Goal: Transaction & Acquisition: Obtain resource

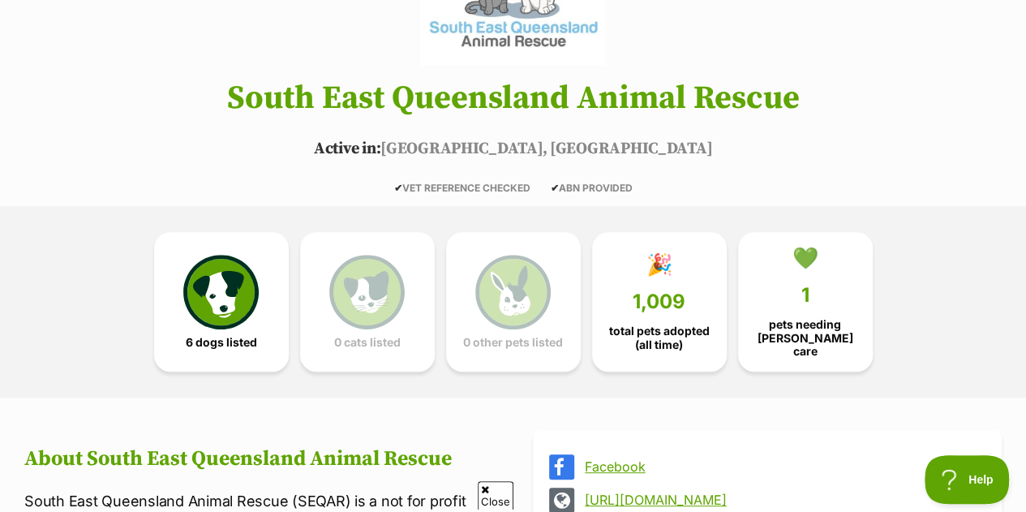
scroll to position [258, 0]
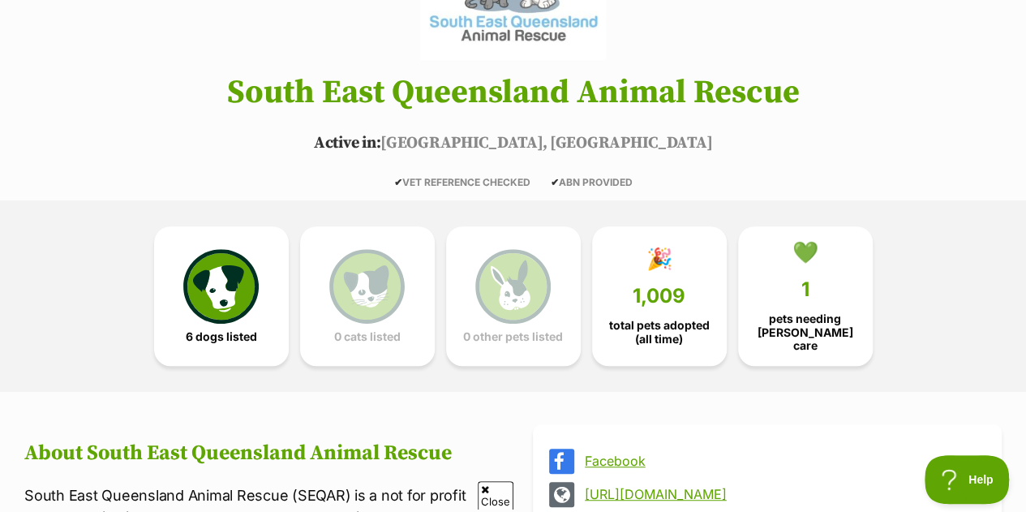
click at [216, 270] on img at bounding box center [220, 286] width 75 height 75
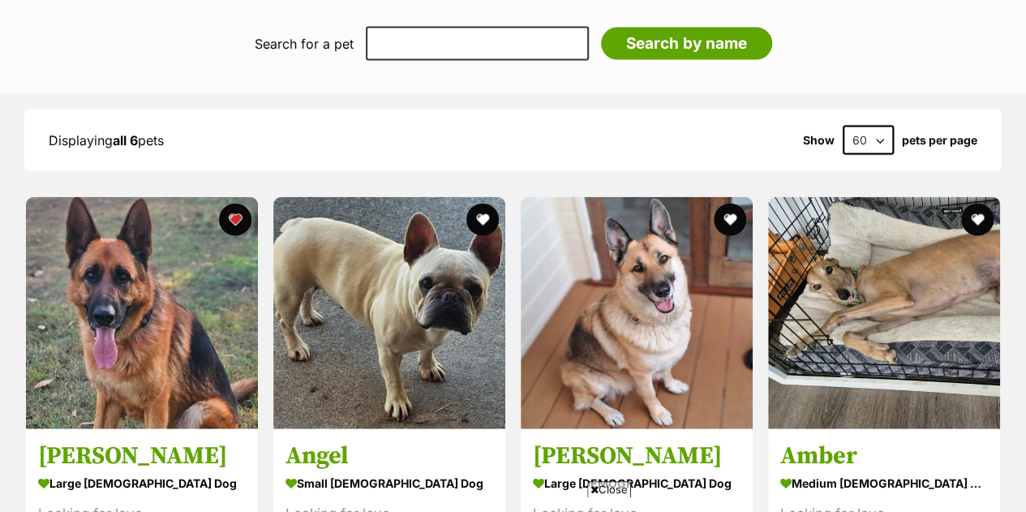
scroll to position [1777, 0]
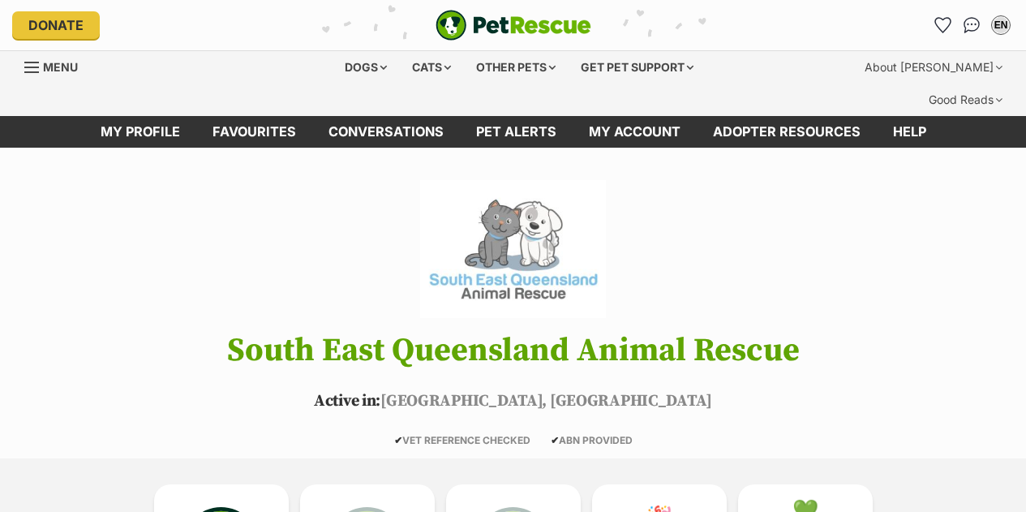
scroll to position [342, 0]
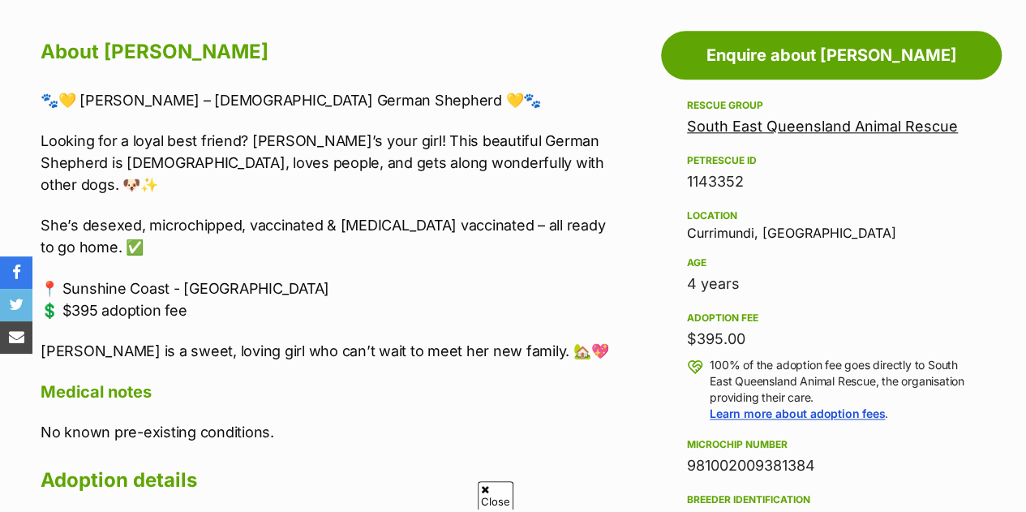
scroll to position [914, 0]
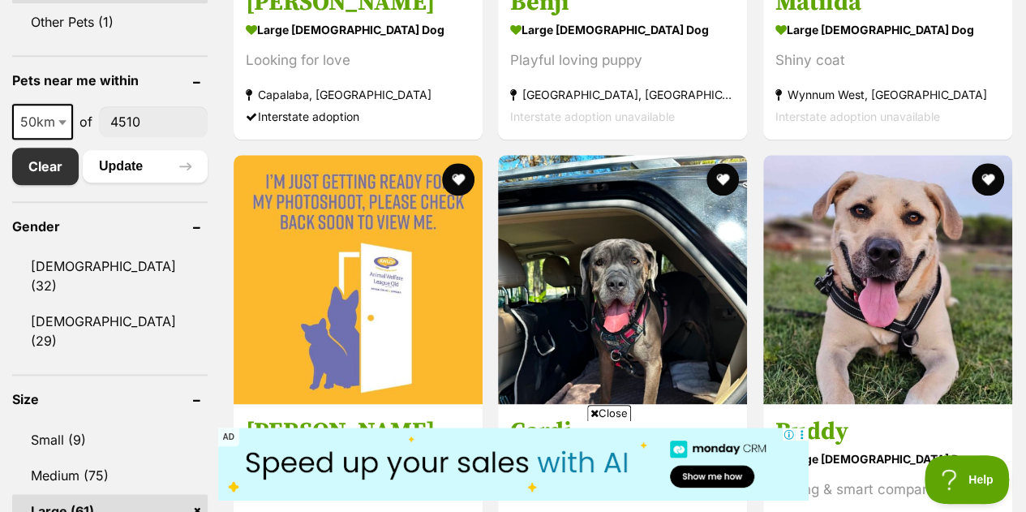
scroll to position [837, 0]
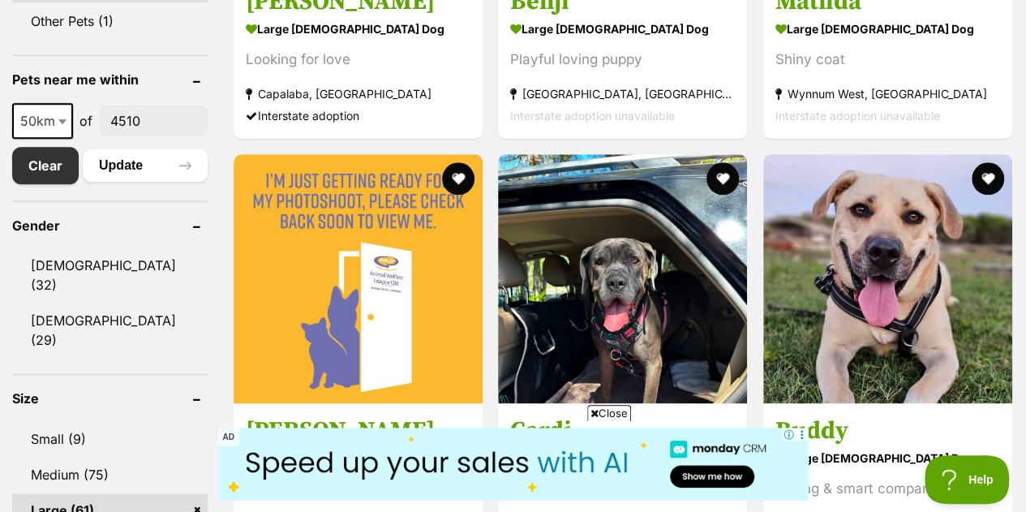
click at [375, 256] on img at bounding box center [358, 278] width 249 height 249
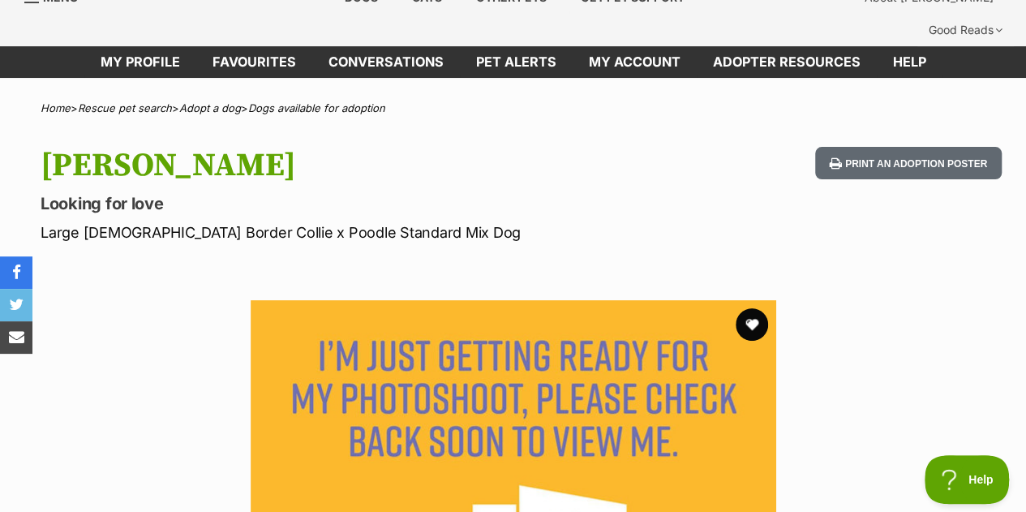
scroll to position [40, 0]
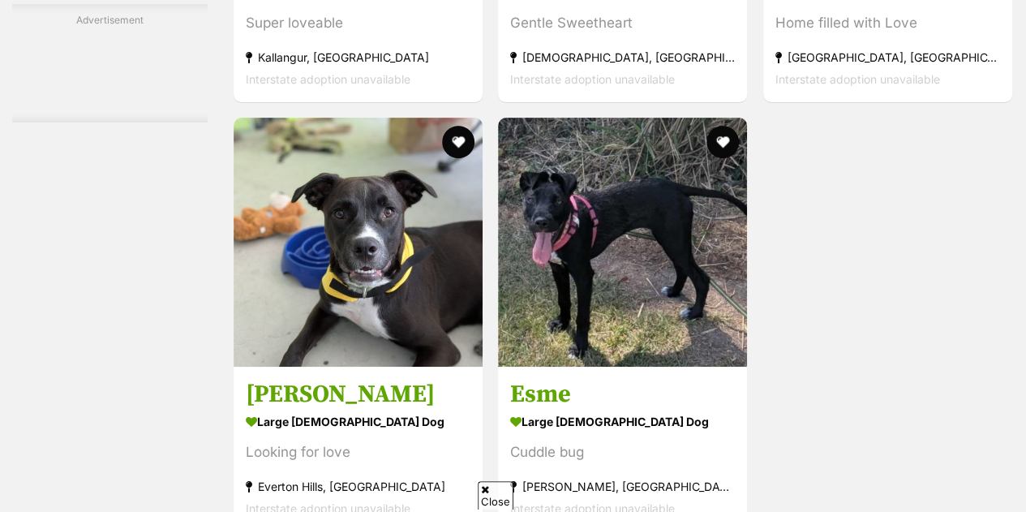
scroll to position [3658, 0]
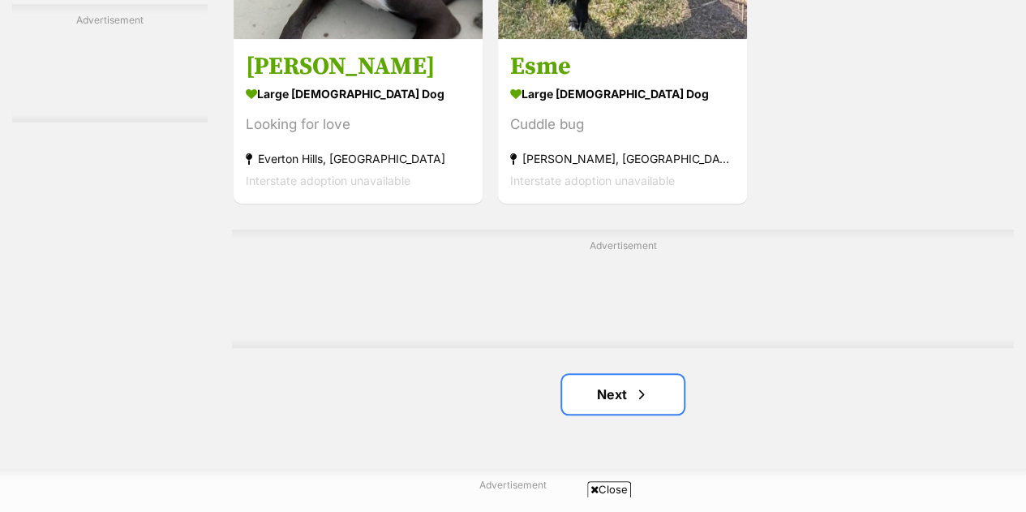
click at [618, 375] on link "Next" at bounding box center [623, 394] width 122 height 39
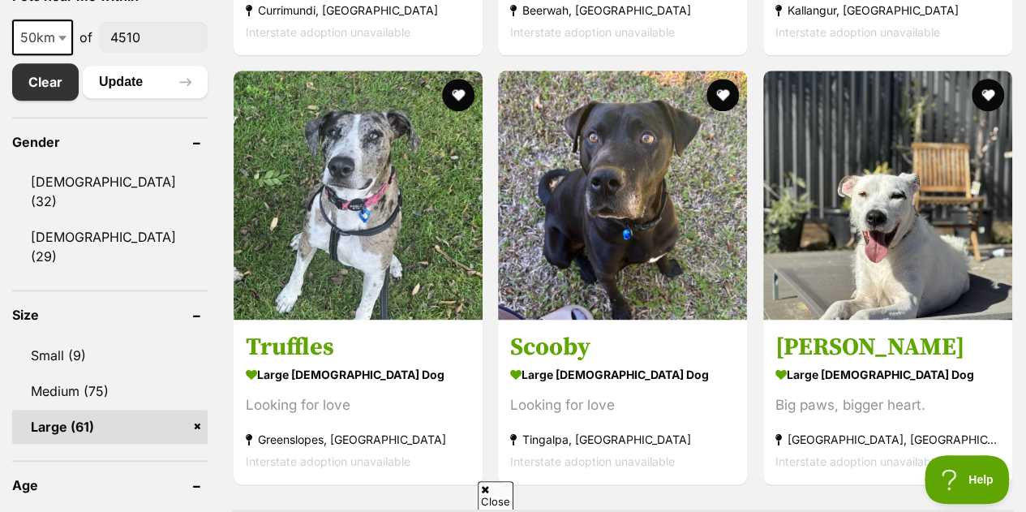
scroll to position [923, 0]
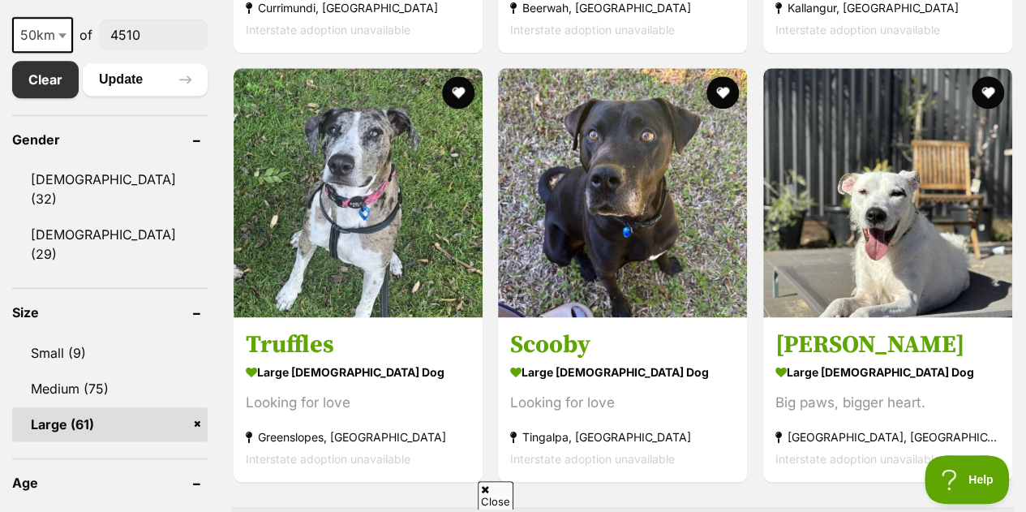
click at [437, 206] on img at bounding box center [358, 192] width 249 height 249
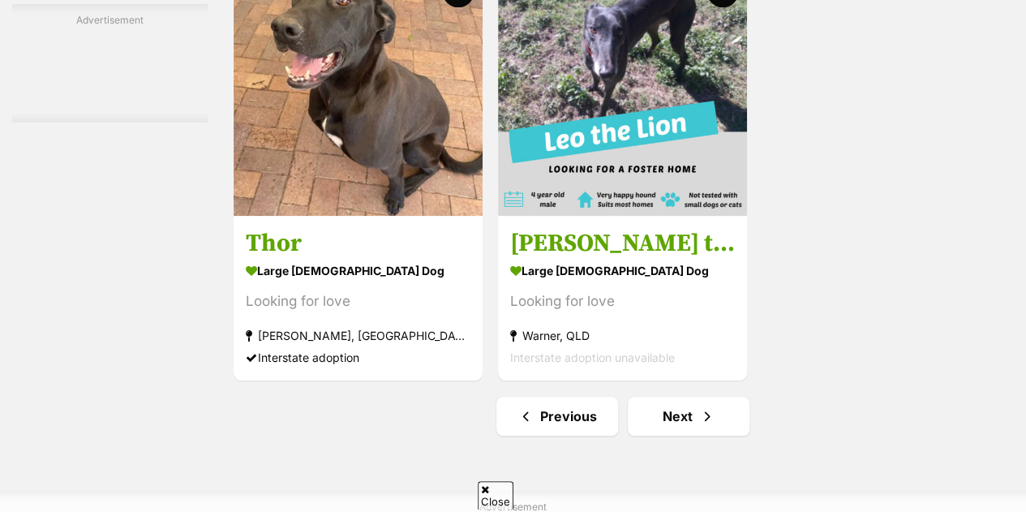
scroll to position [3656, 0]
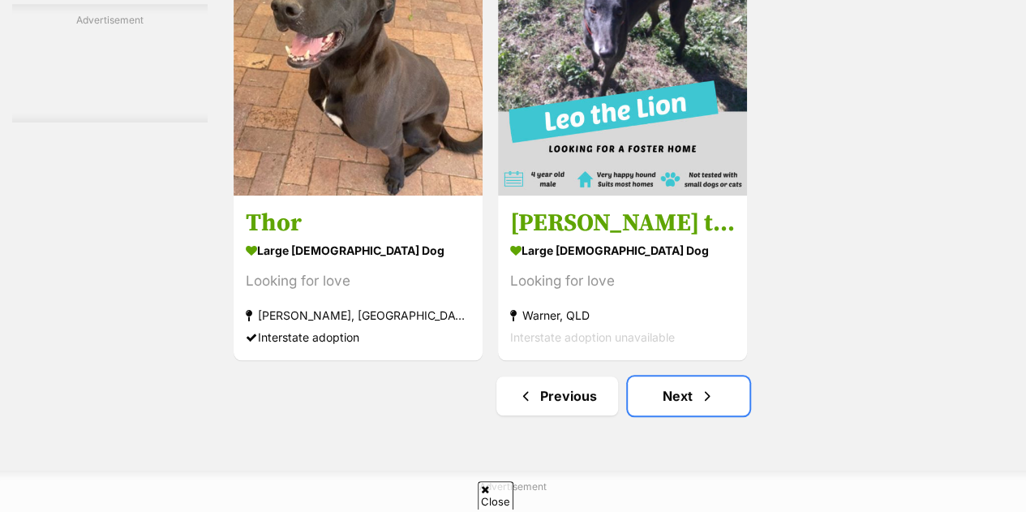
click at [670, 376] on link "Next" at bounding box center [689, 395] width 122 height 39
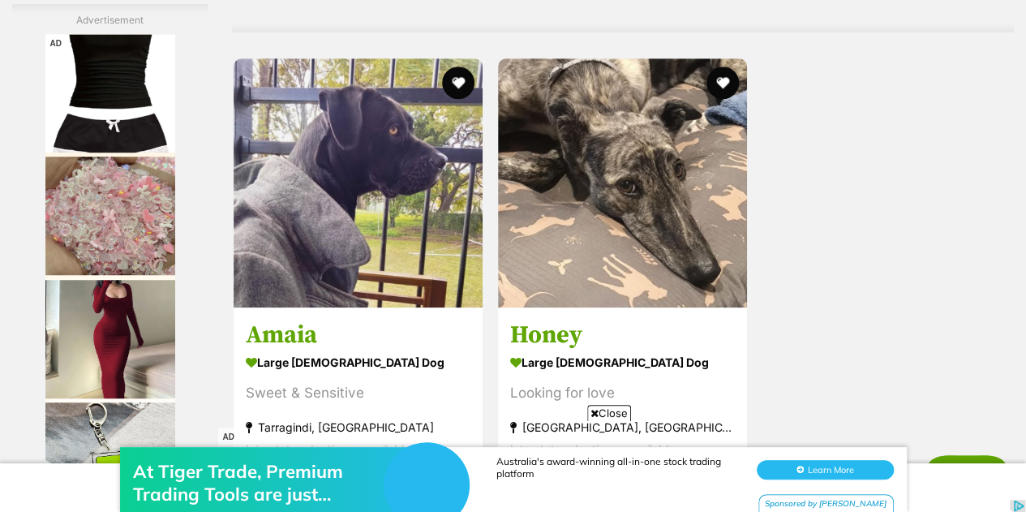
scroll to position [3543, 0]
click at [334, 147] on img at bounding box center [358, 183] width 249 height 249
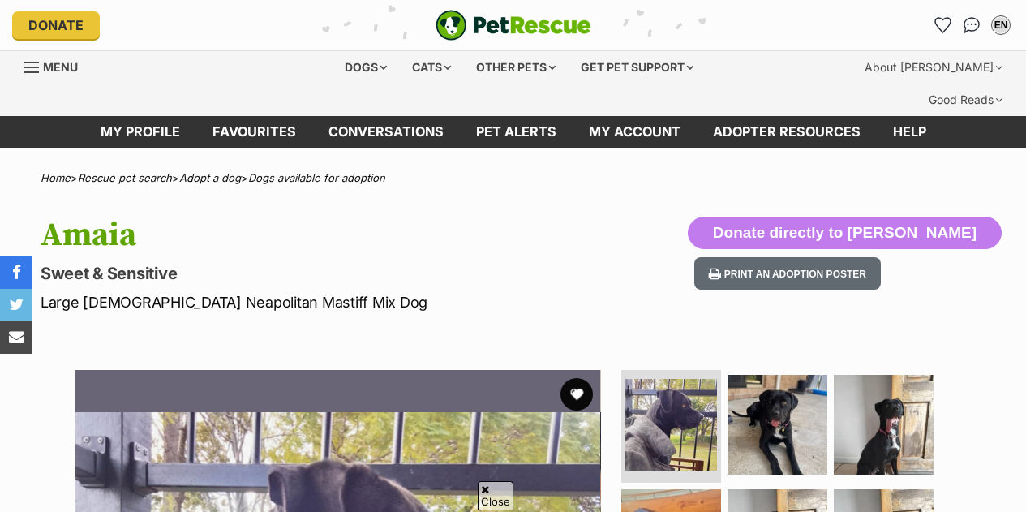
scroll to position [248, 0]
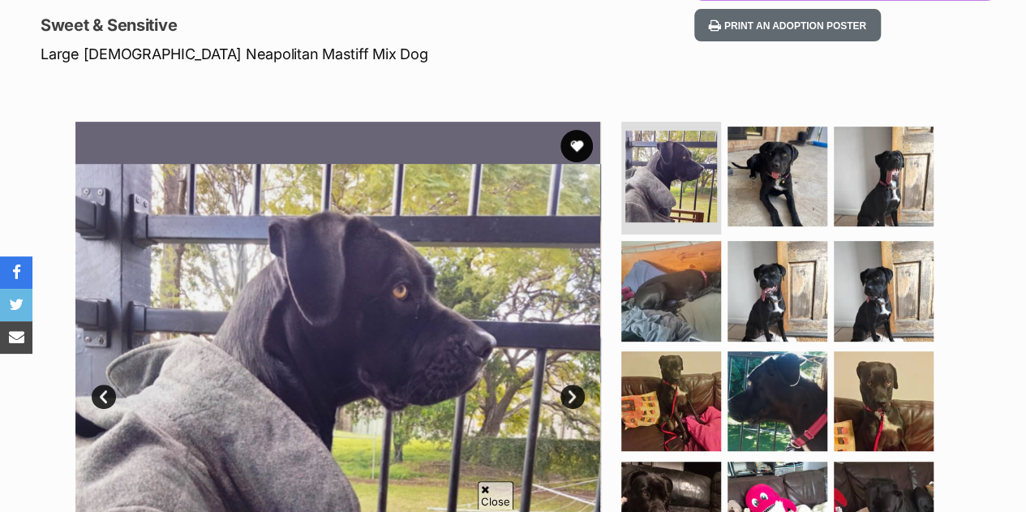
click at [768, 136] on img at bounding box center [778, 177] width 100 height 100
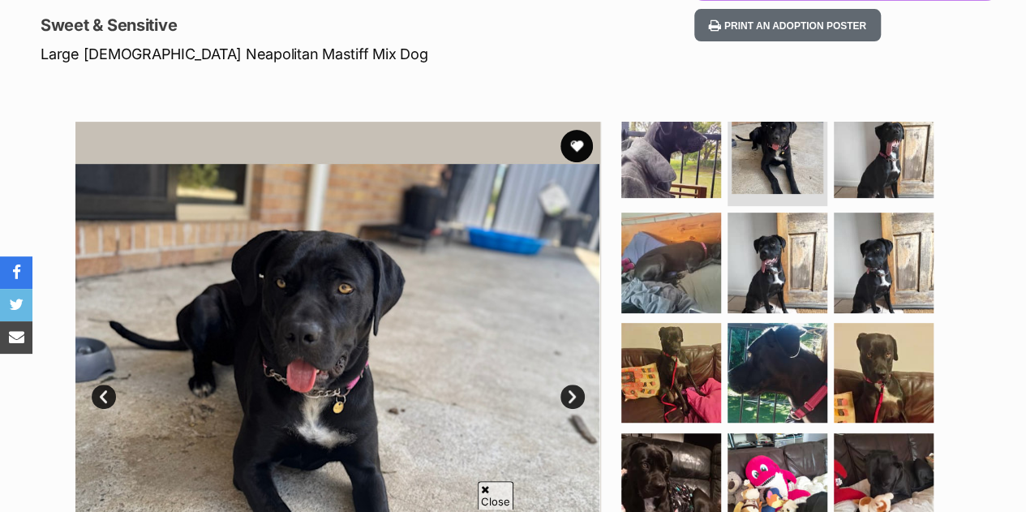
scroll to position [32, 0]
click at [778, 233] on img at bounding box center [778, 263] width 100 height 100
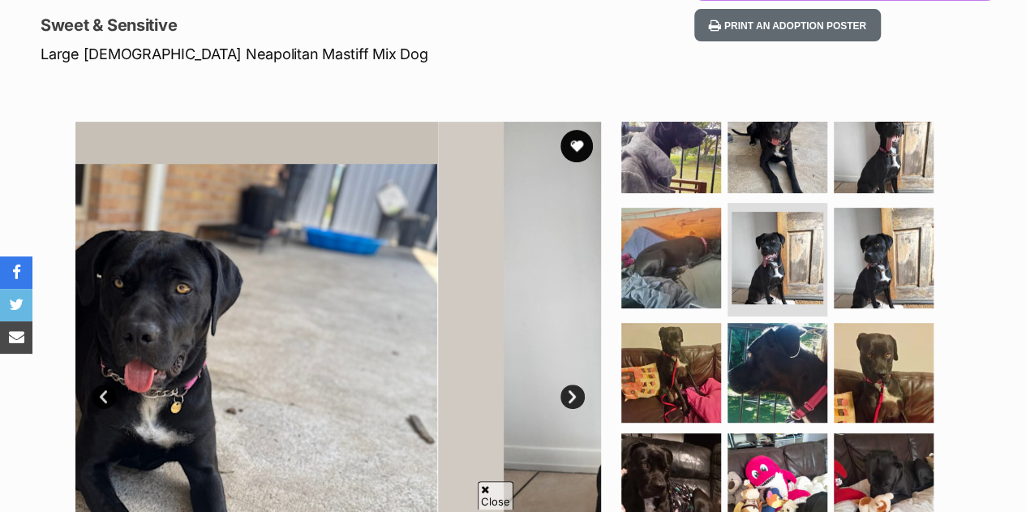
scroll to position [27, 0]
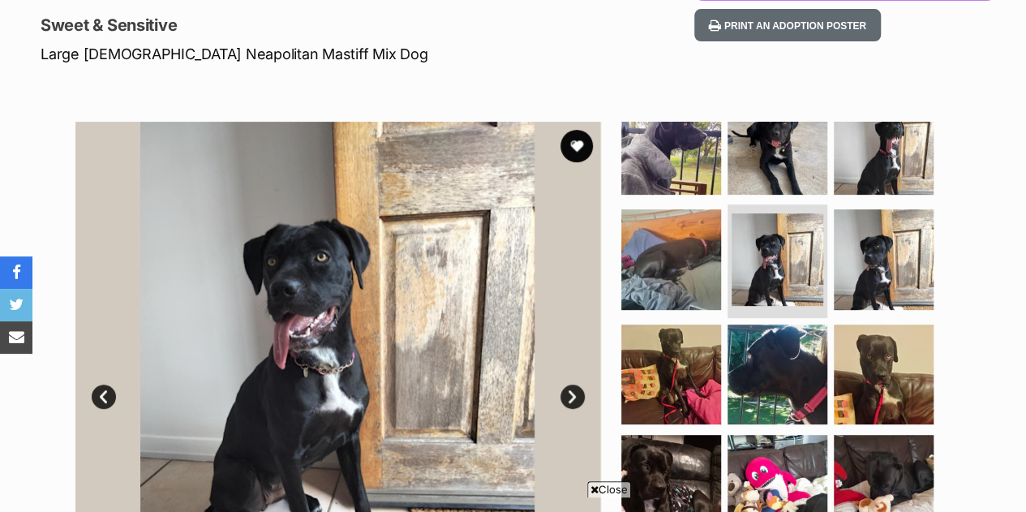
click at [872, 233] on img at bounding box center [884, 259] width 100 height 100
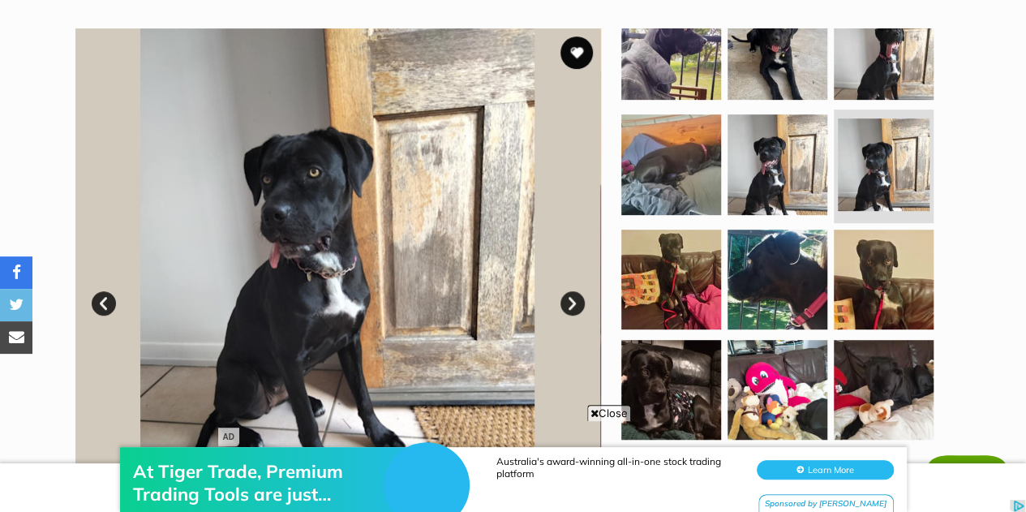
scroll to position [31, 0]
click at [650, 359] on img at bounding box center [672, 390] width 100 height 100
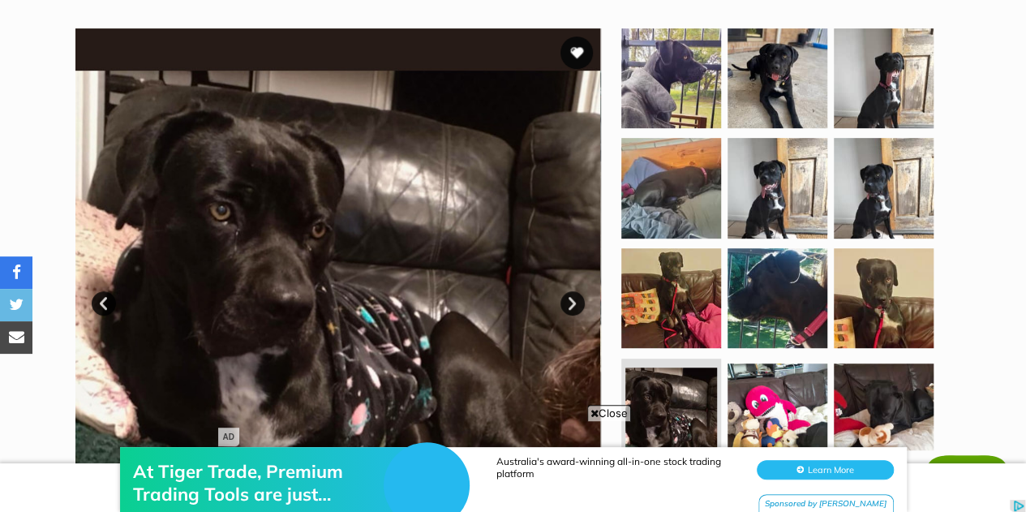
scroll to position [0, 0]
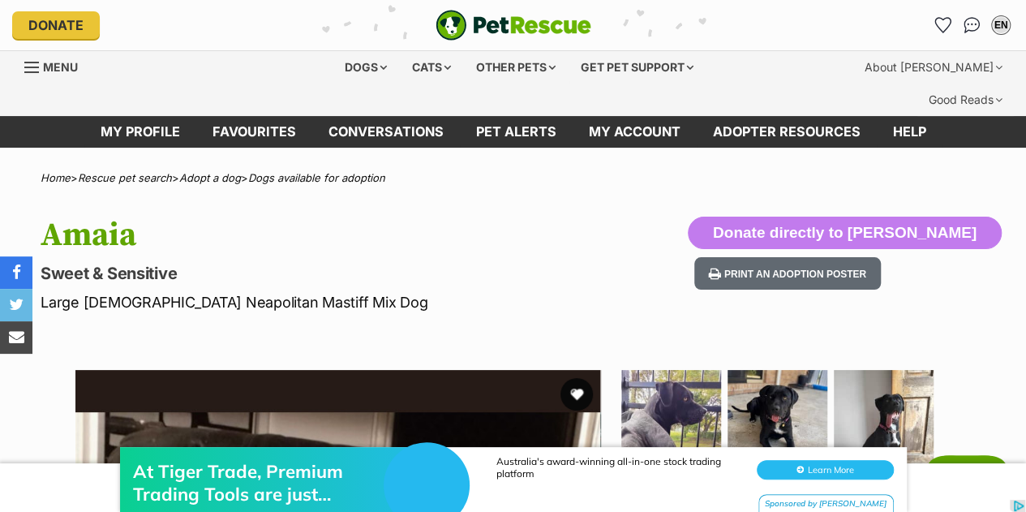
click at [574, 378] on button "favourite" at bounding box center [577, 394] width 32 height 32
click at [273, 116] on link "Favourites" at bounding box center [254, 132] width 116 height 32
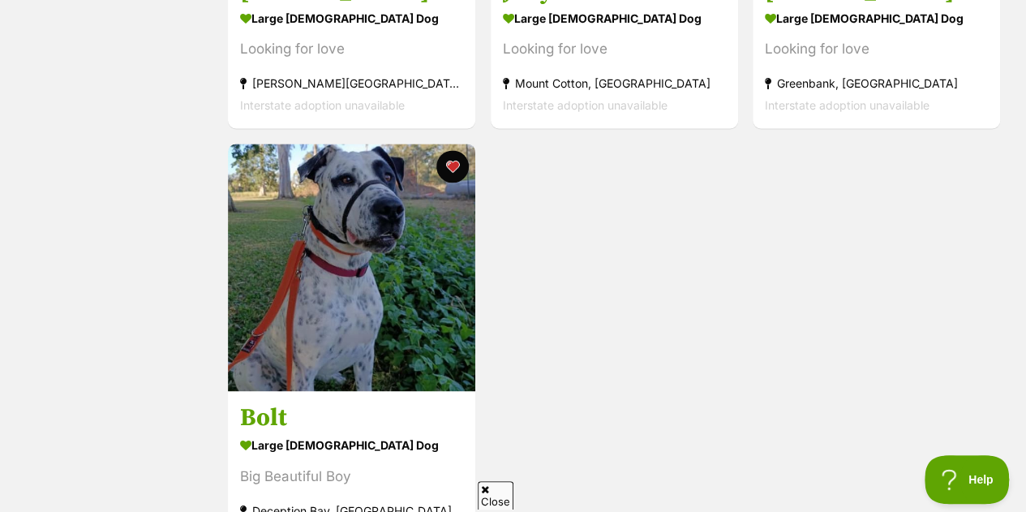
scroll to position [1076, 0]
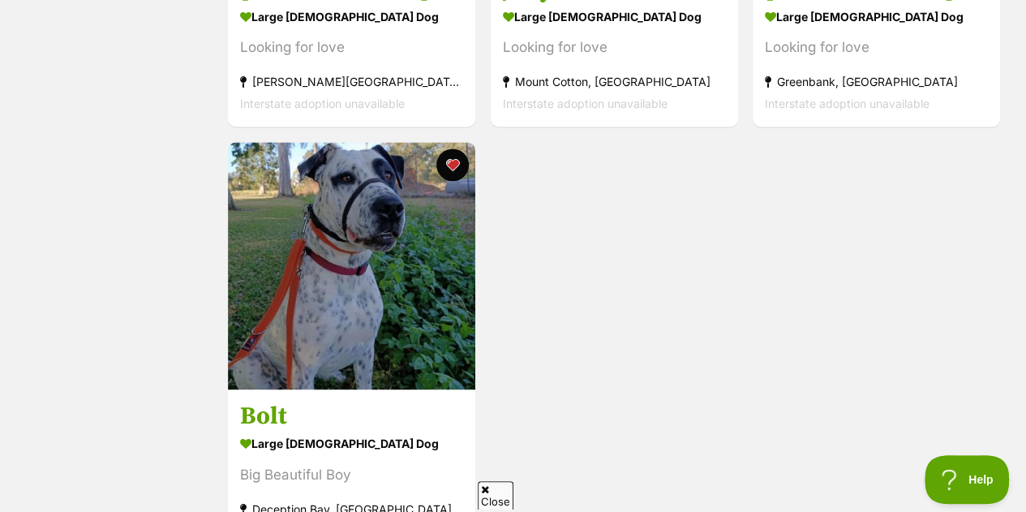
click at [393, 265] on img at bounding box center [351, 265] width 247 height 247
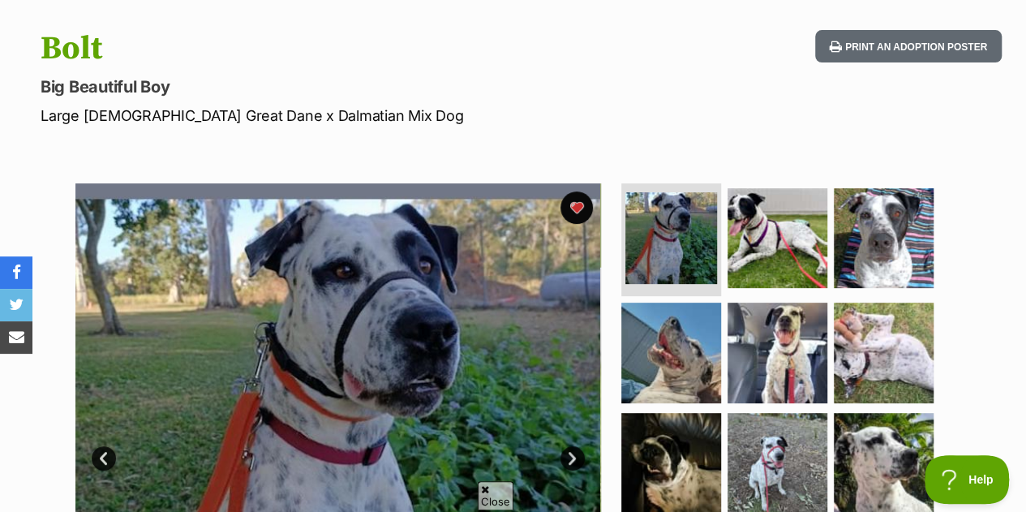
scroll to position [178, 0]
